Goal: Information Seeking & Learning: Learn about a topic

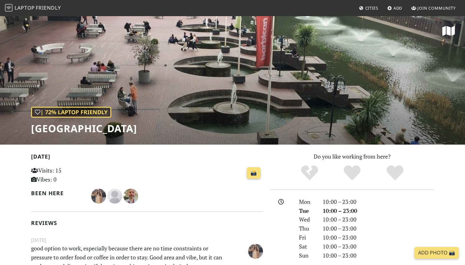
click at [36, 7] on span "Friendly" at bounding box center [48, 7] width 25 height 7
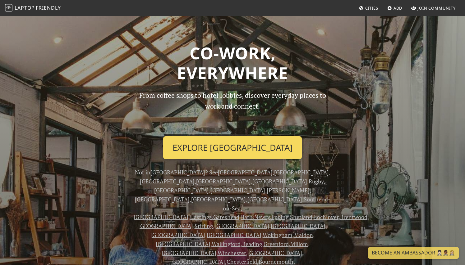
click at [237, 146] on link "Explore London" at bounding box center [232, 147] width 139 height 23
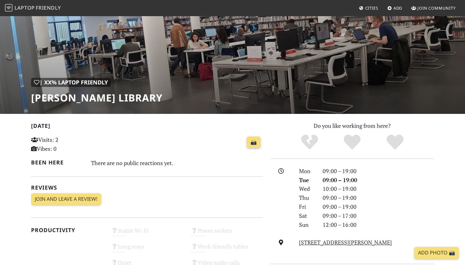
scroll to position [36, 0]
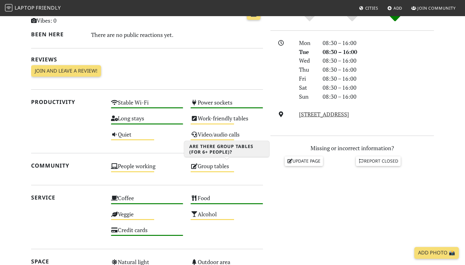
scroll to position [163, 0]
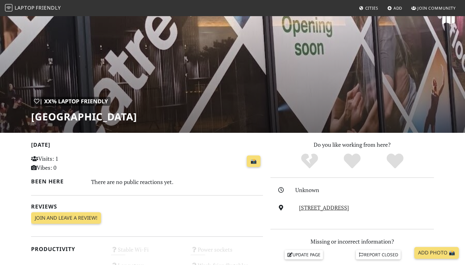
scroll to position [12, 0]
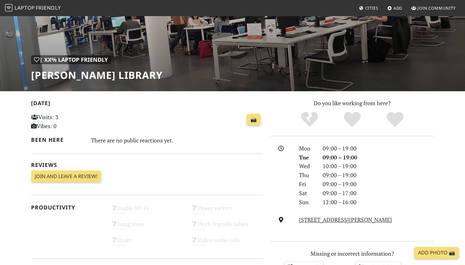
scroll to position [83, 0]
